Goal: Find specific page/section: Find specific page/section

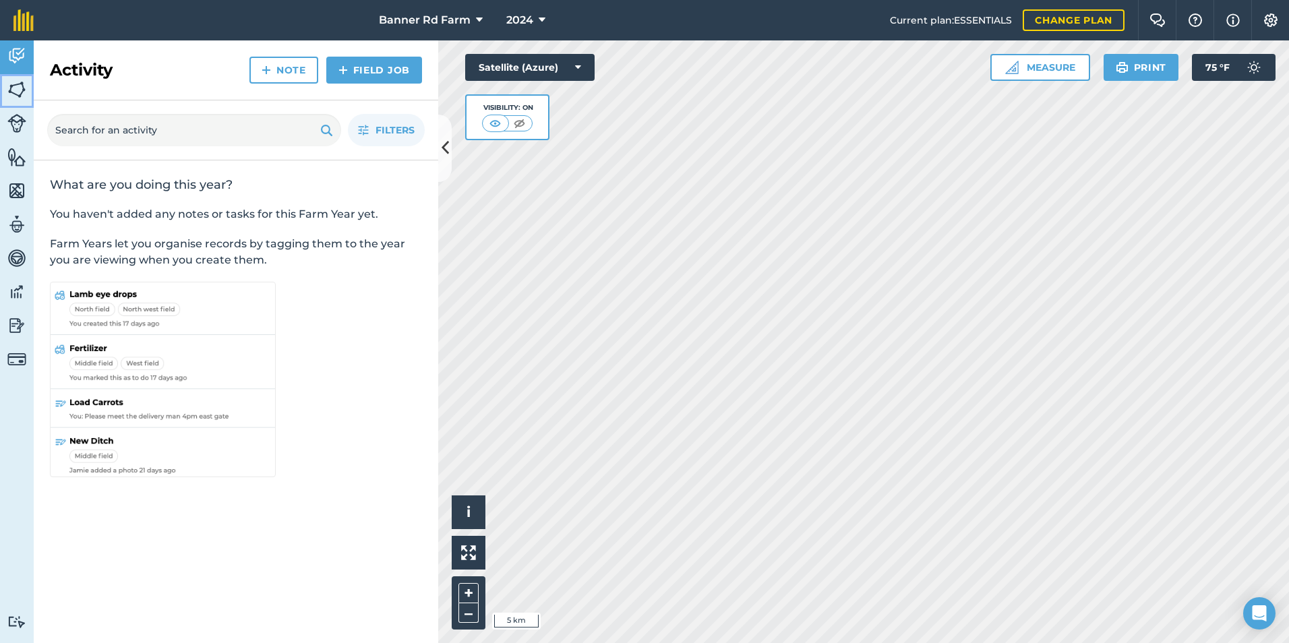
click at [22, 86] on img at bounding box center [16, 90] width 19 height 20
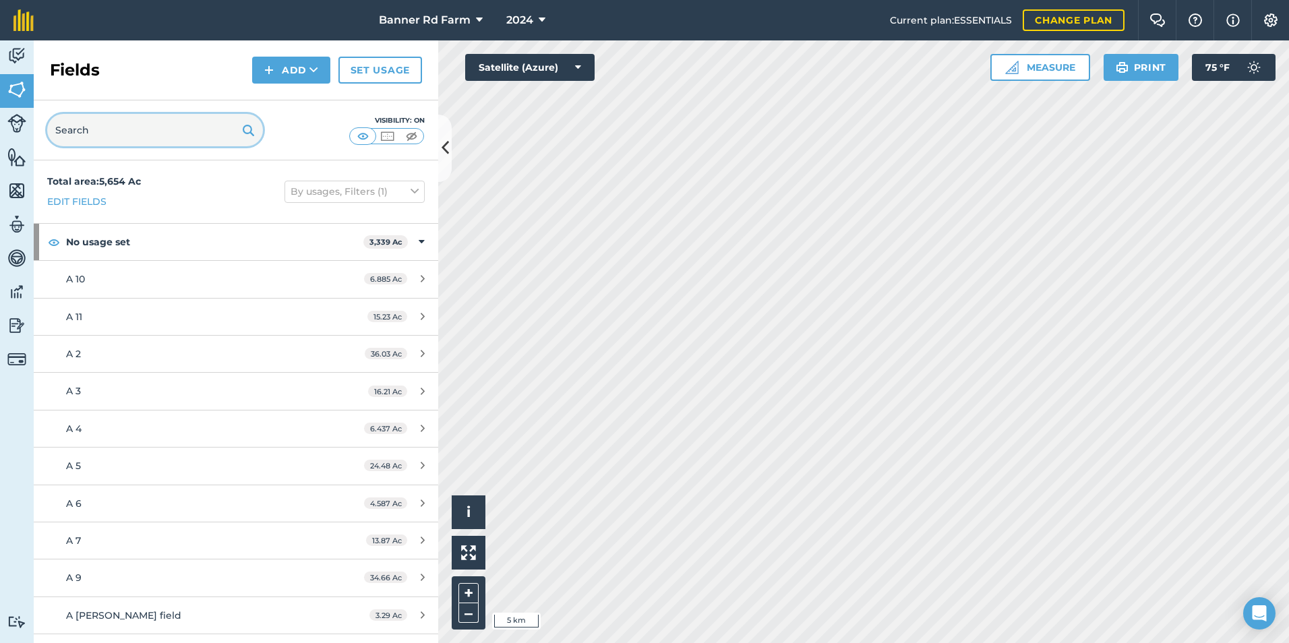
click at [122, 135] on input "text" at bounding box center [155, 130] width 216 height 32
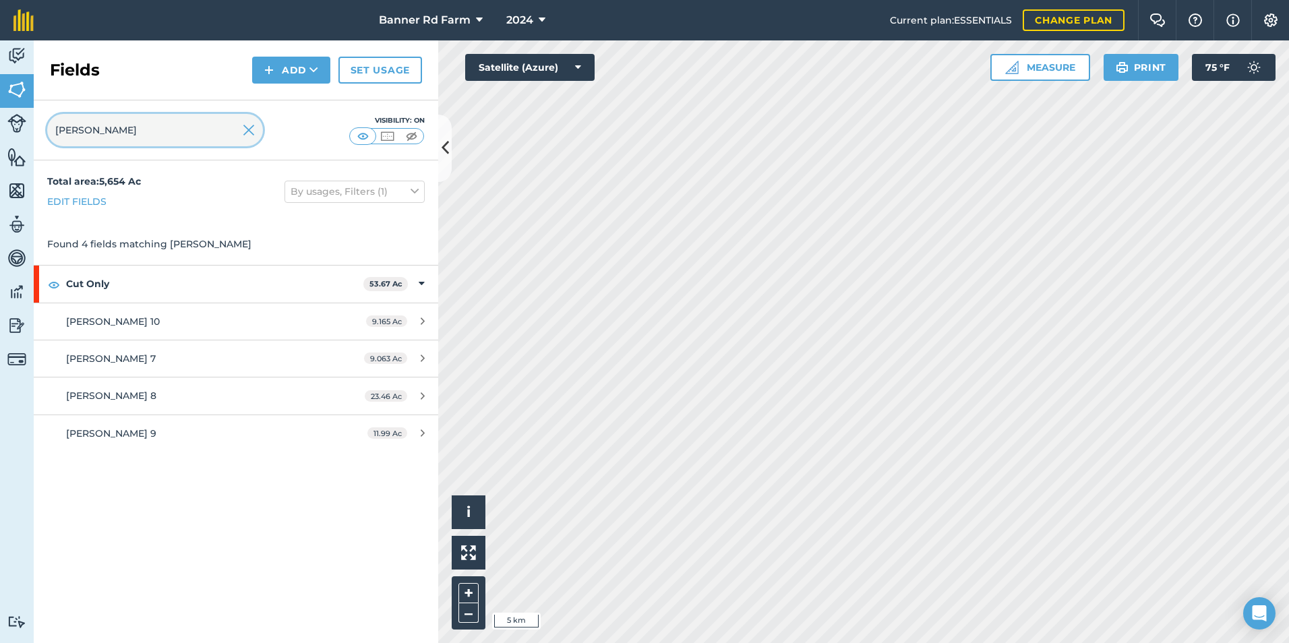
type input "david"
click at [251, 131] on img at bounding box center [249, 130] width 12 height 16
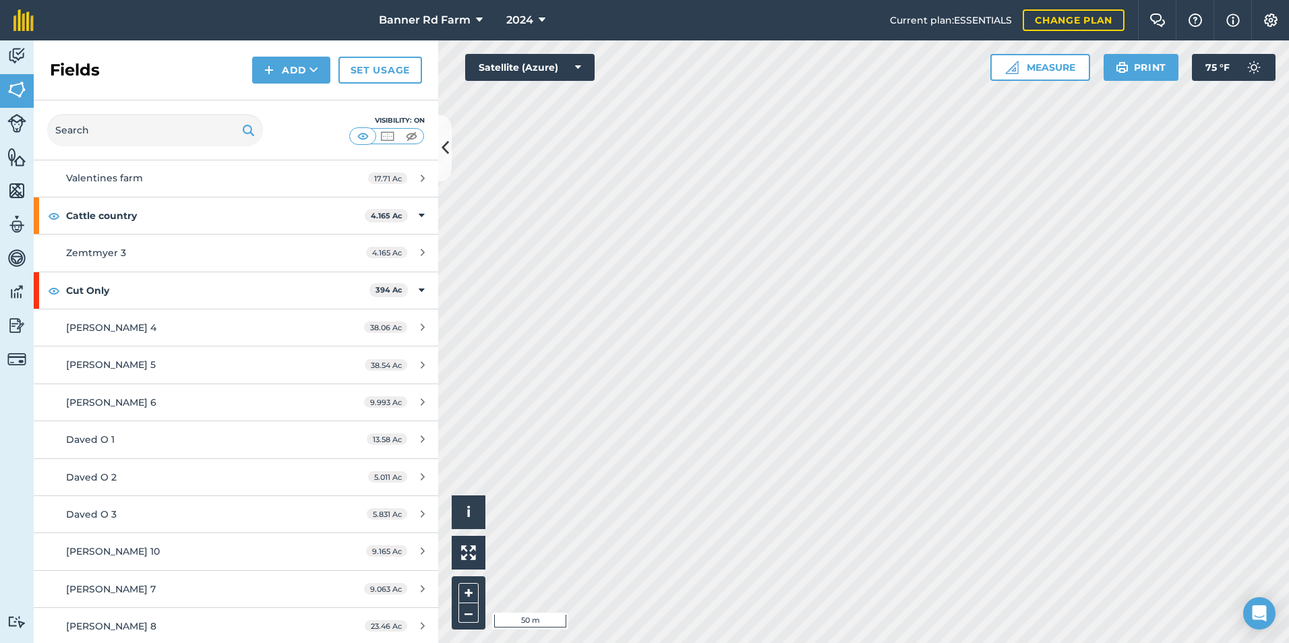
scroll to position [4854, 0]
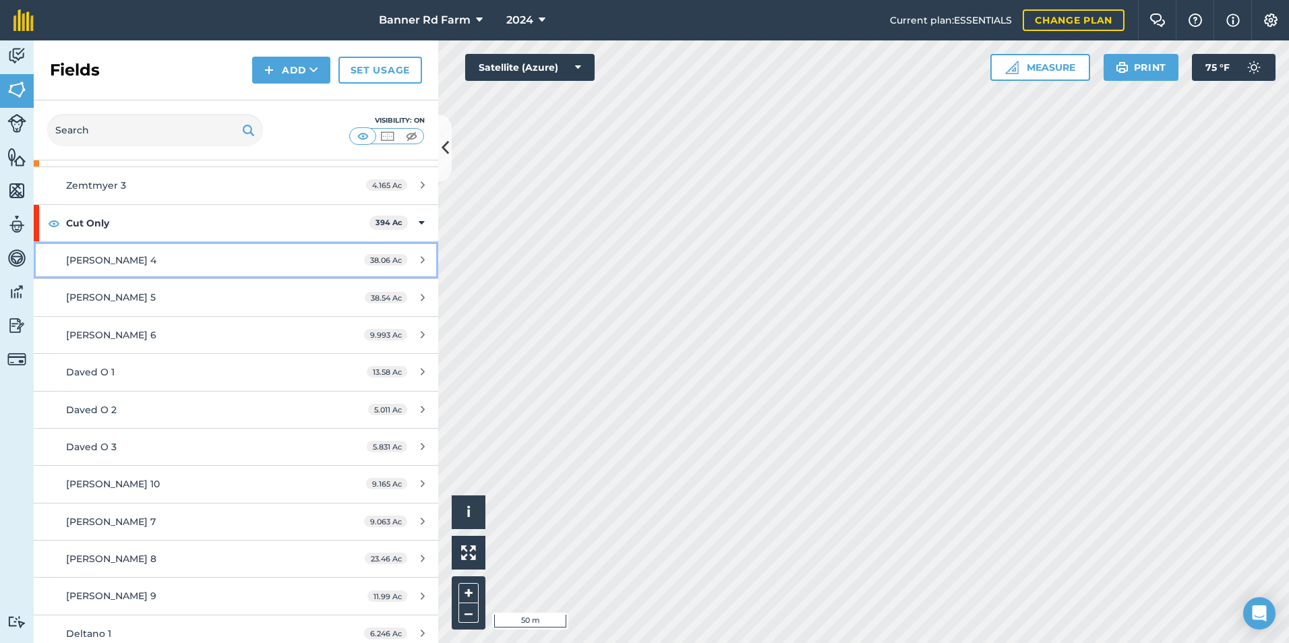
click at [190, 253] on div "[PERSON_NAME] 4" at bounding box center [192, 260] width 253 height 15
